Goal: Download file/media

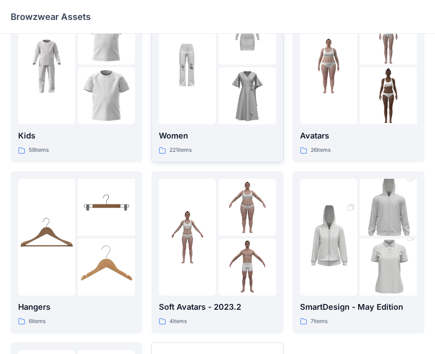
scroll to position [89, 0]
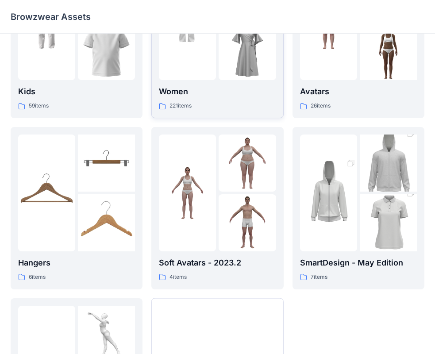
click at [196, 57] on div at bounding box center [187, 21] width 57 height 117
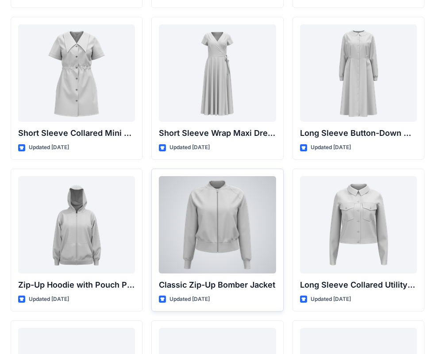
scroll to position [1676, 0]
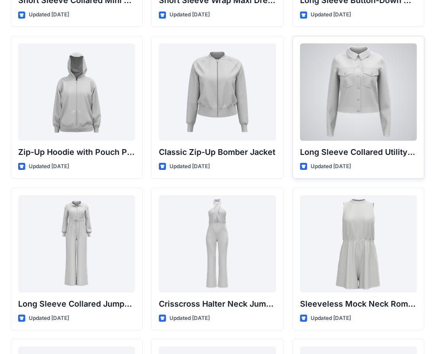
click at [368, 110] on div at bounding box center [358, 91] width 117 height 97
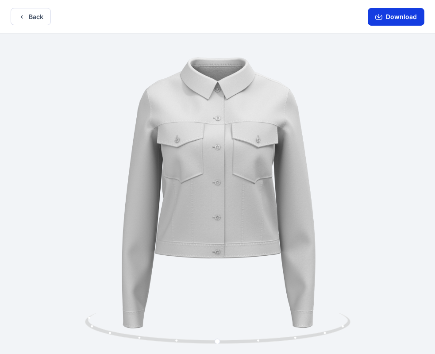
click at [389, 15] on button "Download" at bounding box center [396, 17] width 57 height 18
